Goal: Information Seeking & Learning: Learn about a topic

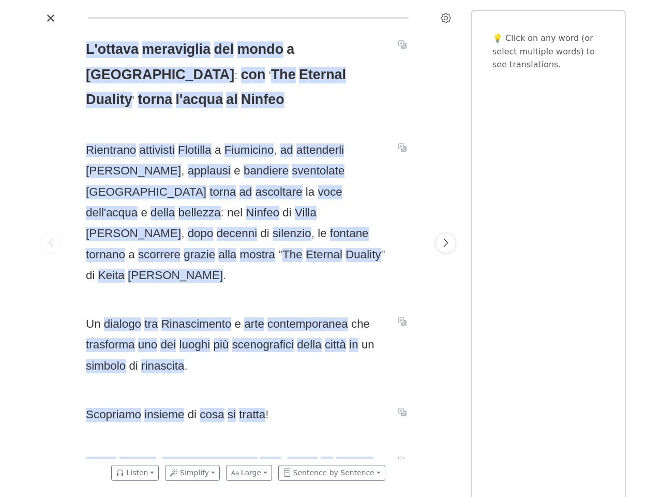
click at [331, 314] on span "Un dialogo tra Rinascimento e arte contemporanea che trasforma uno dei luoghi p…" at bounding box center [236, 345] width 300 height 63
click at [446, 18] on icon "Settings" at bounding box center [446, 18] width 10 height 10
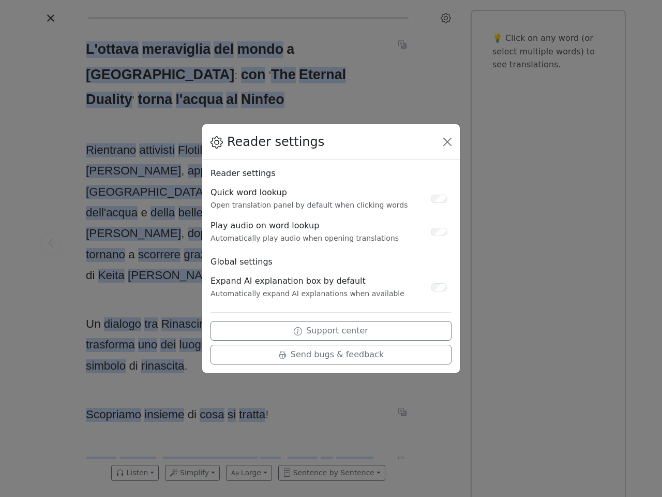
click at [51, 243] on div "Reader settings Reader settings Quick word lookup Open translation panel by def…" at bounding box center [331, 248] width 662 height 497
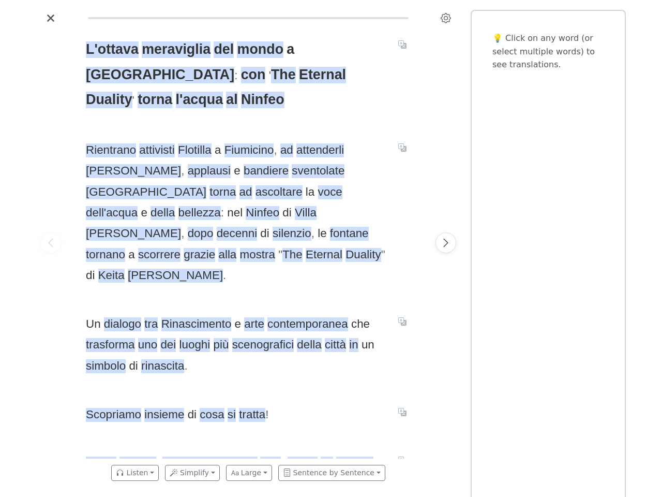
click at [112, 50] on span "L'ottava" at bounding box center [112, 49] width 53 height 17
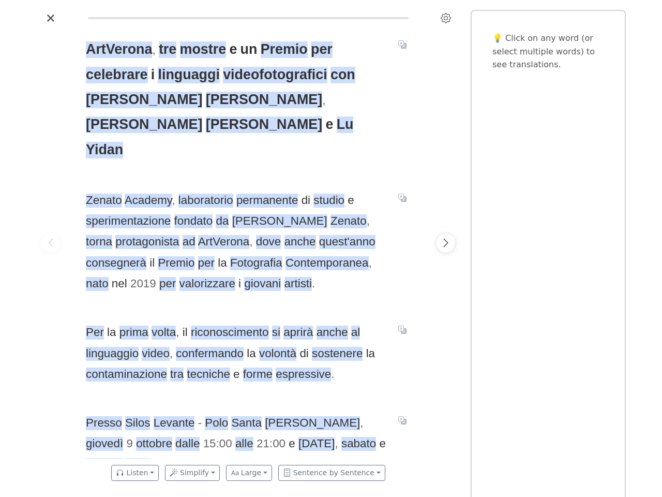
click at [331, 248] on div "ArtVerona , tre mostre e un Premio per celebrare i linguaggi videofotografici c…" at bounding box center [249, 242] width 346 height 432
click at [446, 18] on icon "Settings" at bounding box center [446, 18] width 10 height 10
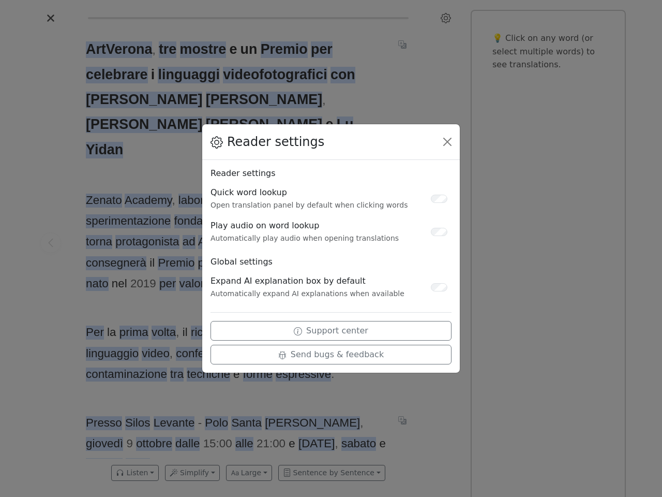
click at [51, 243] on div "Reader settings Reader settings Quick word lookup Open translation panel by def…" at bounding box center [331, 248] width 662 height 497
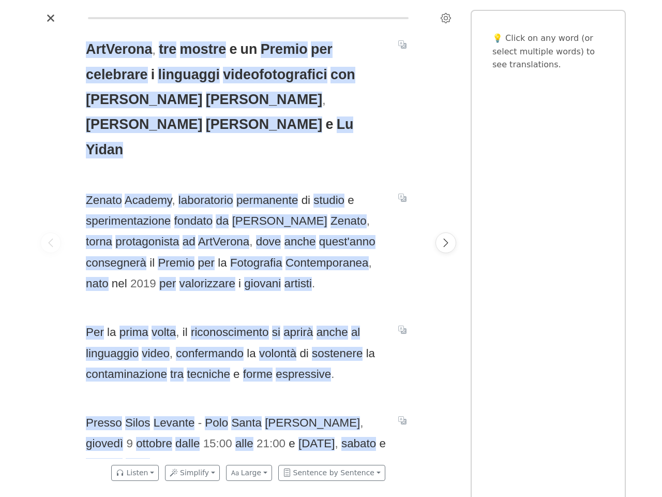
click at [119, 50] on span "ArtVerona" at bounding box center [119, 49] width 66 height 17
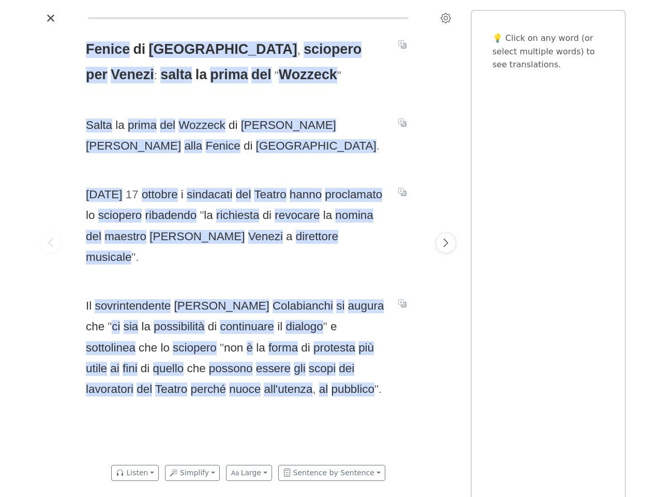
click at [331, 248] on span "[DATE] i sindacati del Teatro hanno proclamato lo sciopero ribadendo " la richi…" at bounding box center [236, 225] width 300 height 83
click at [446, 18] on icon "Settings" at bounding box center [446, 18] width 10 height 10
